Goal: Check status

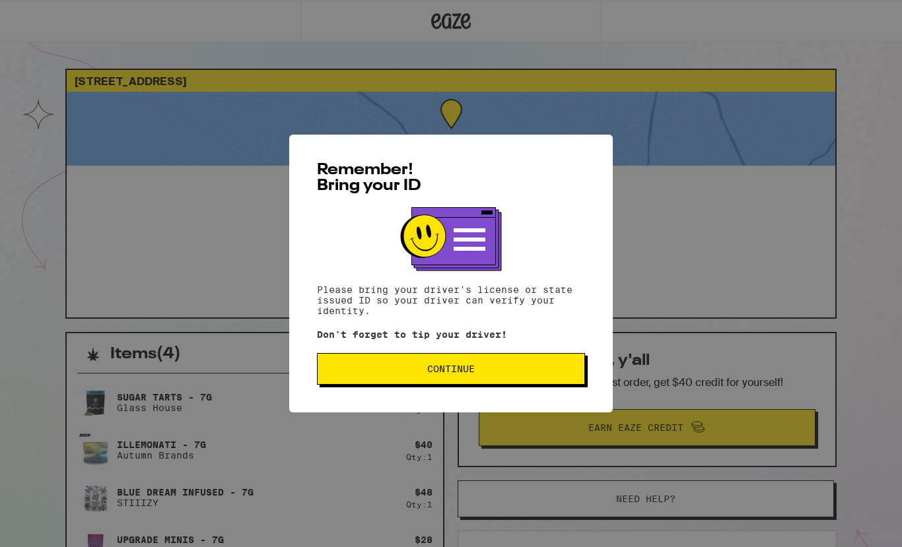
click at [479, 372] on span "Continue" at bounding box center [451, 369] width 246 height 9
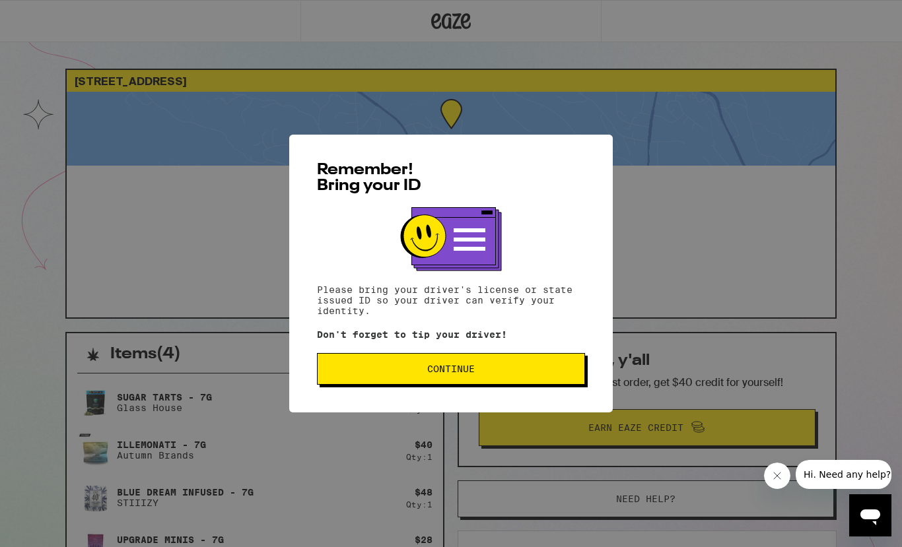
click at [454, 378] on button "Continue" at bounding box center [451, 369] width 268 height 32
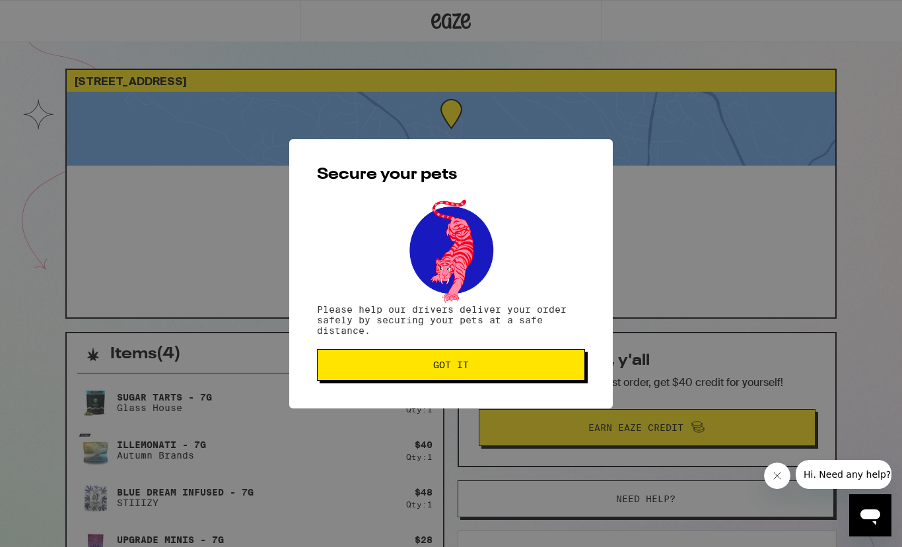
click at [493, 370] on span "Got it" at bounding box center [451, 365] width 246 height 9
